Goal: Information Seeking & Learning: Learn about a topic

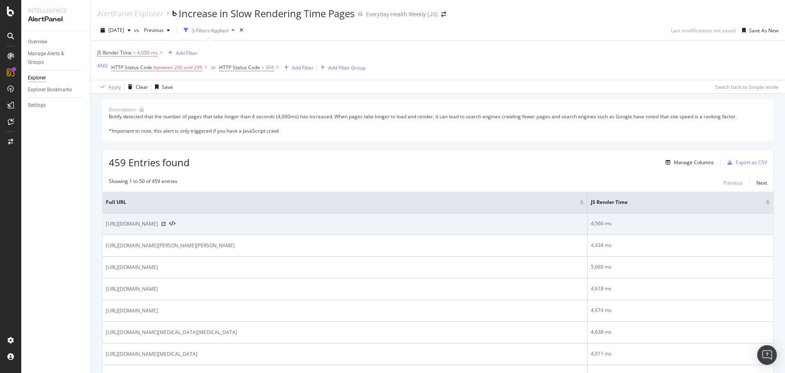
click at [166, 224] on icon at bounding box center [163, 223] width 5 height 5
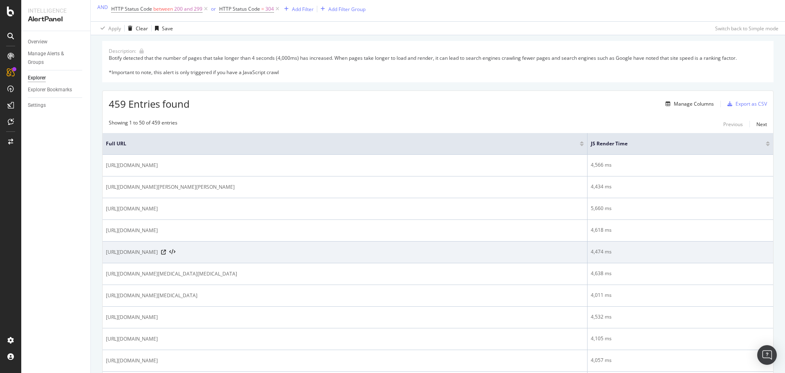
scroll to position [123, 0]
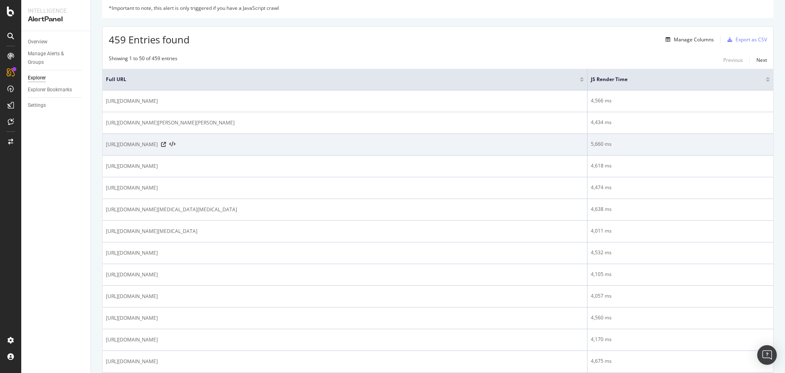
click at [260, 148] on div "[URL][DOMAIN_NAME]" at bounding box center [345, 144] width 478 height 8
click at [166, 144] on icon at bounding box center [163, 144] width 5 height 5
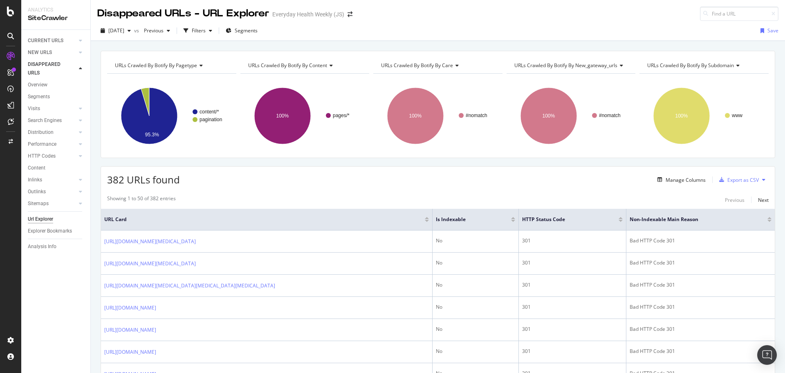
scroll to position [1064, 0]
